Goal: Complete application form

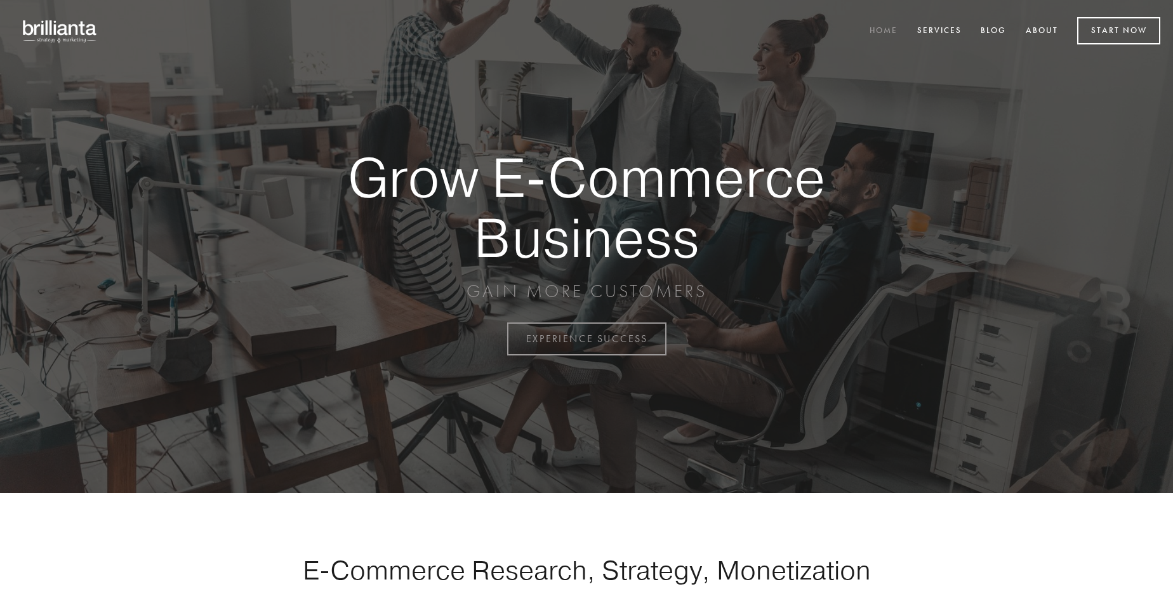
scroll to position [3328, 0]
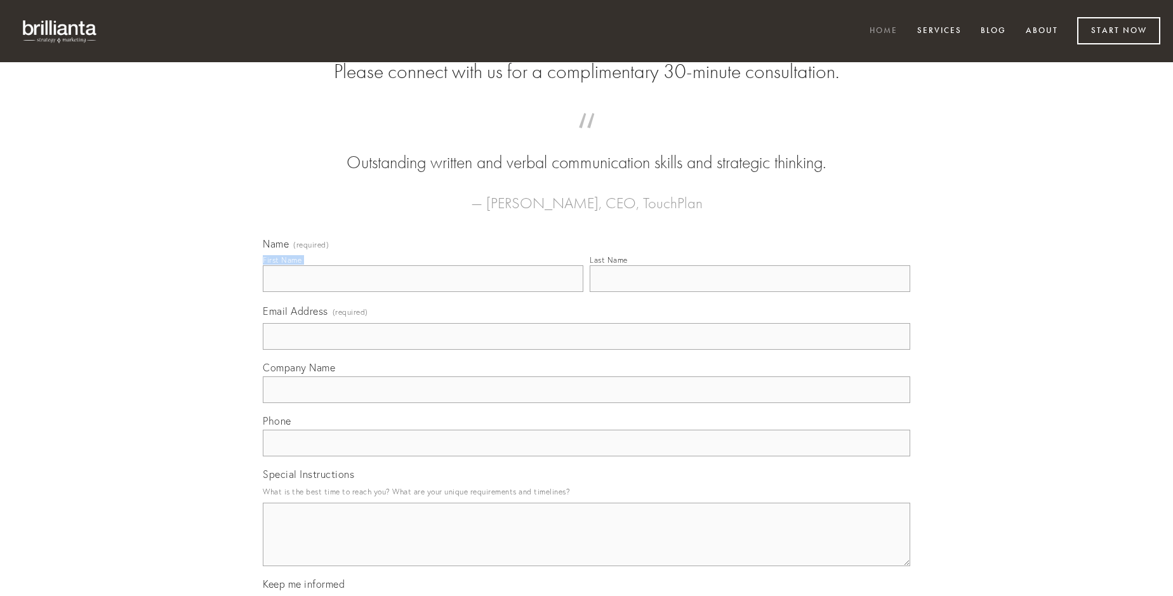
type input "[PERSON_NAME]"
click at [750, 292] on input "Last Name" at bounding box center [750, 278] width 321 height 27
type input "[PERSON_NAME]"
click at [587, 350] on input "Email Address (required)" at bounding box center [587, 336] width 648 height 27
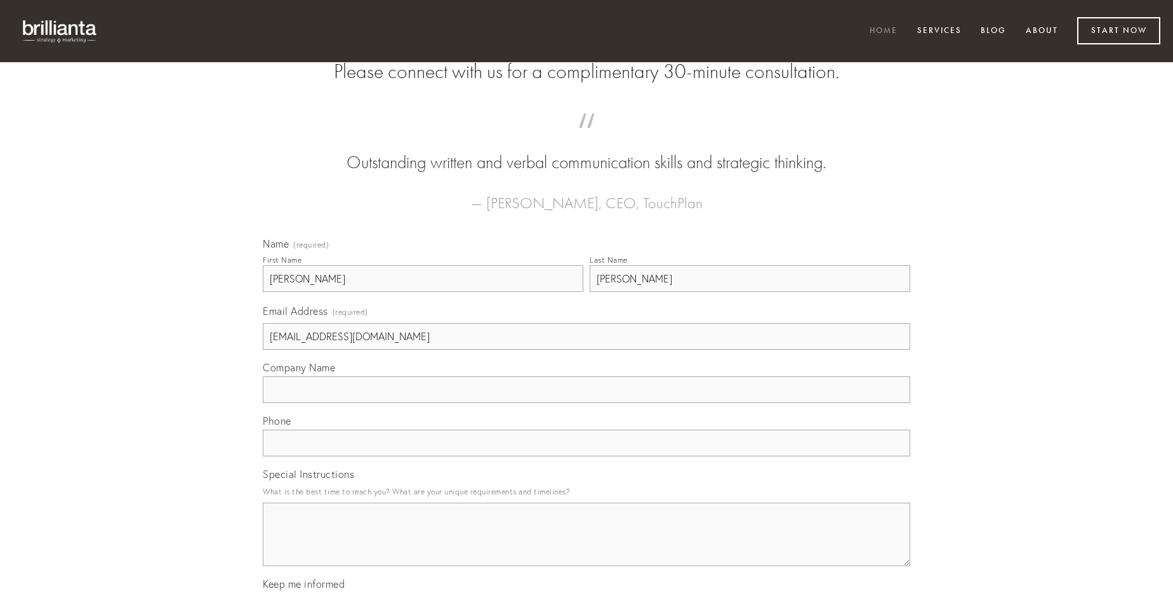
type input "[EMAIL_ADDRESS][DOMAIN_NAME]"
click at [587, 403] on input "Company Name" at bounding box center [587, 389] width 648 height 27
type input "tutamen"
click at [587, 456] on input "text" at bounding box center [587, 443] width 648 height 27
click at [587, 546] on textarea "Special Instructions" at bounding box center [587, 534] width 648 height 63
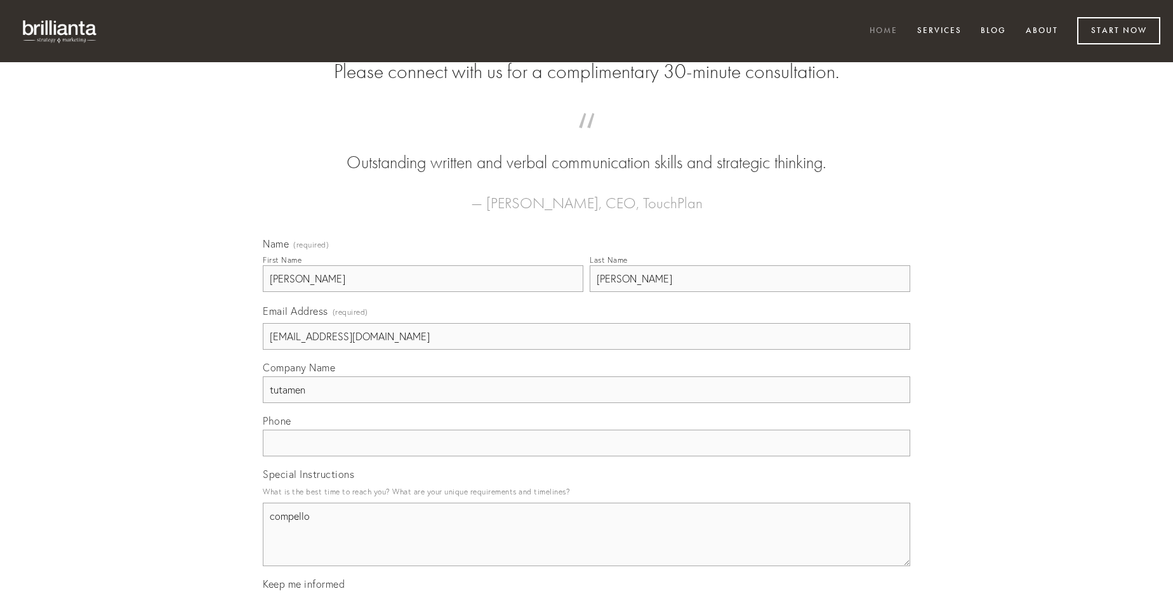
type textarea "compello"
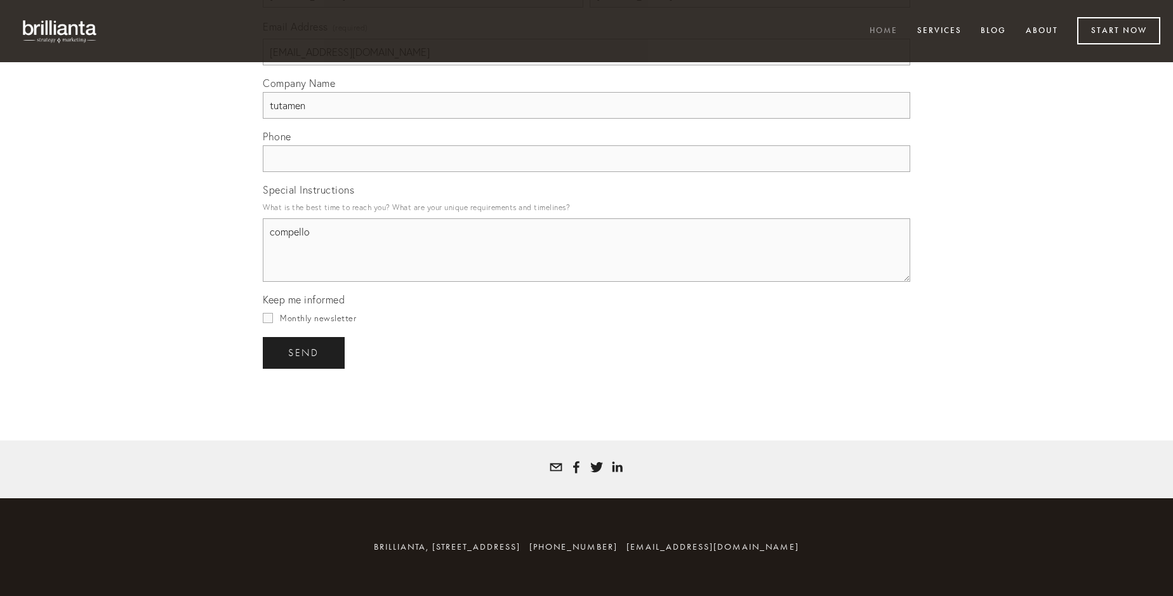
click at [305, 352] on span "send" at bounding box center [303, 352] width 31 height 11
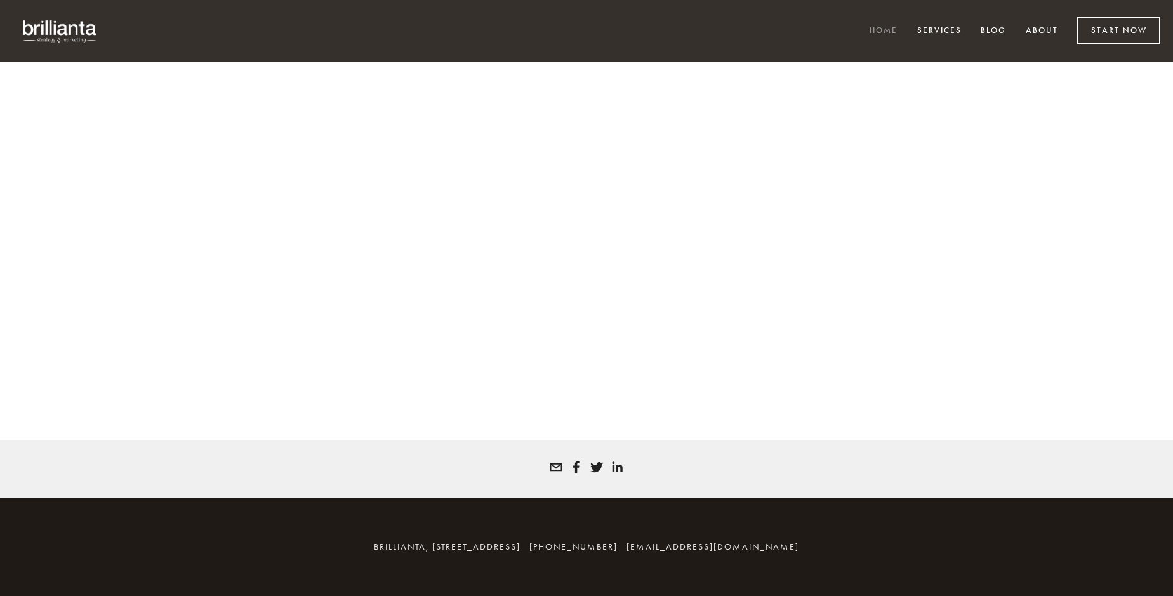
scroll to position [3311, 0]
